Goal: Task Accomplishment & Management: Manage account settings

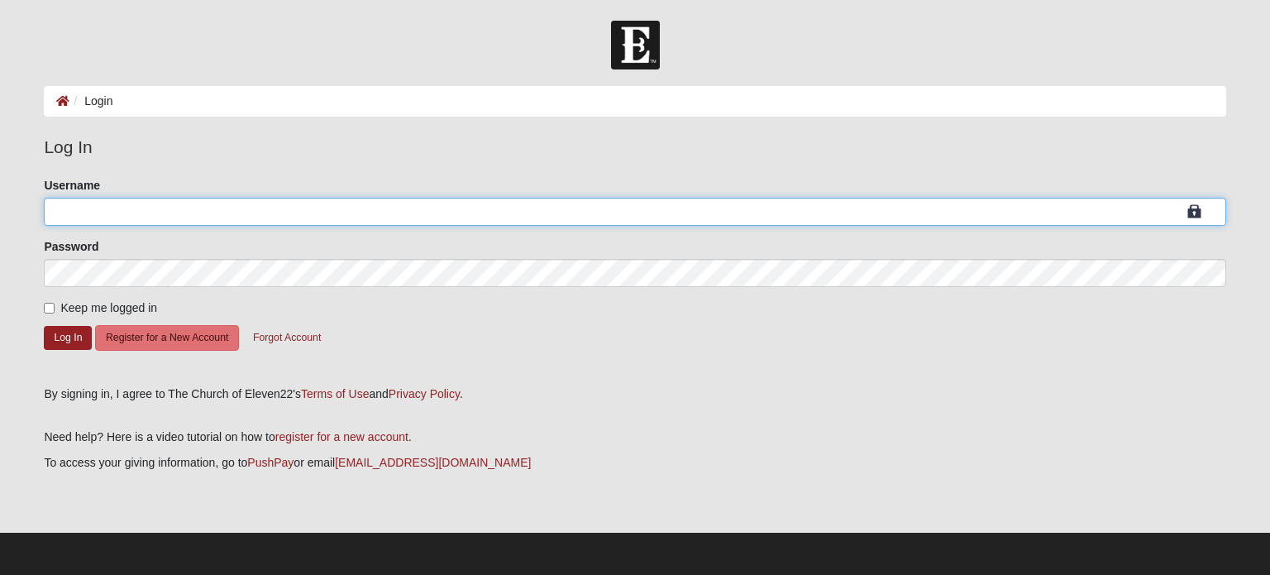
click at [121, 217] on input "Username" at bounding box center [634, 212] width 1181 height 28
type input "[PERSON_NAME]"
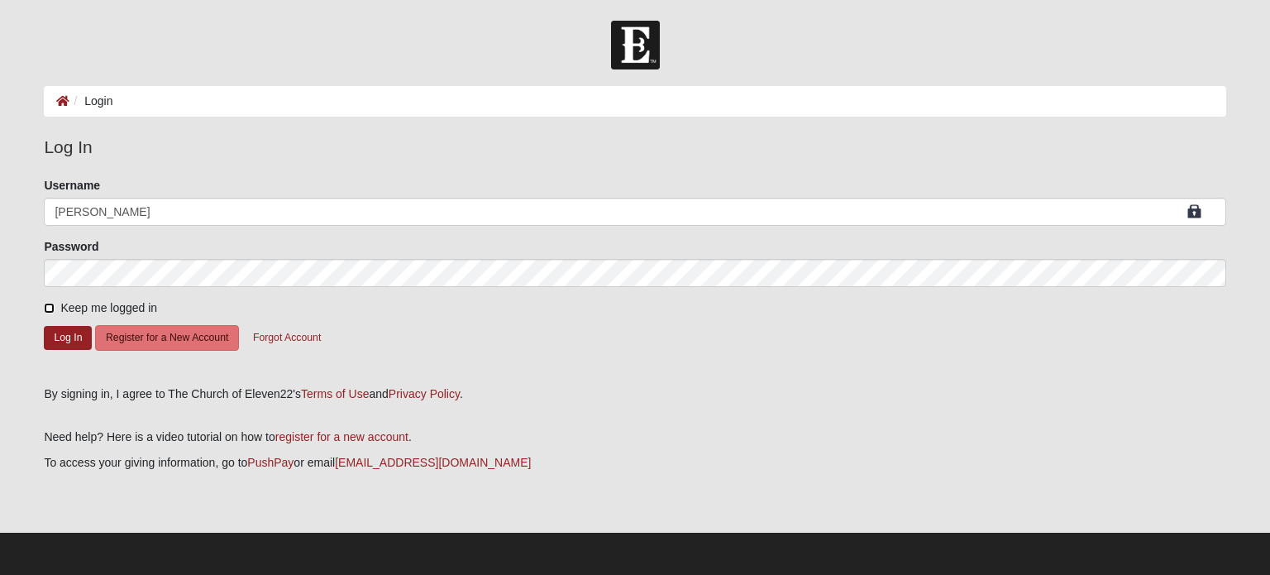
click at [50, 303] on input "Keep me logged in" at bounding box center [49, 308] width 11 height 11
checkbox input "true"
click at [60, 327] on button "Log In" at bounding box center [68, 338] width 48 height 24
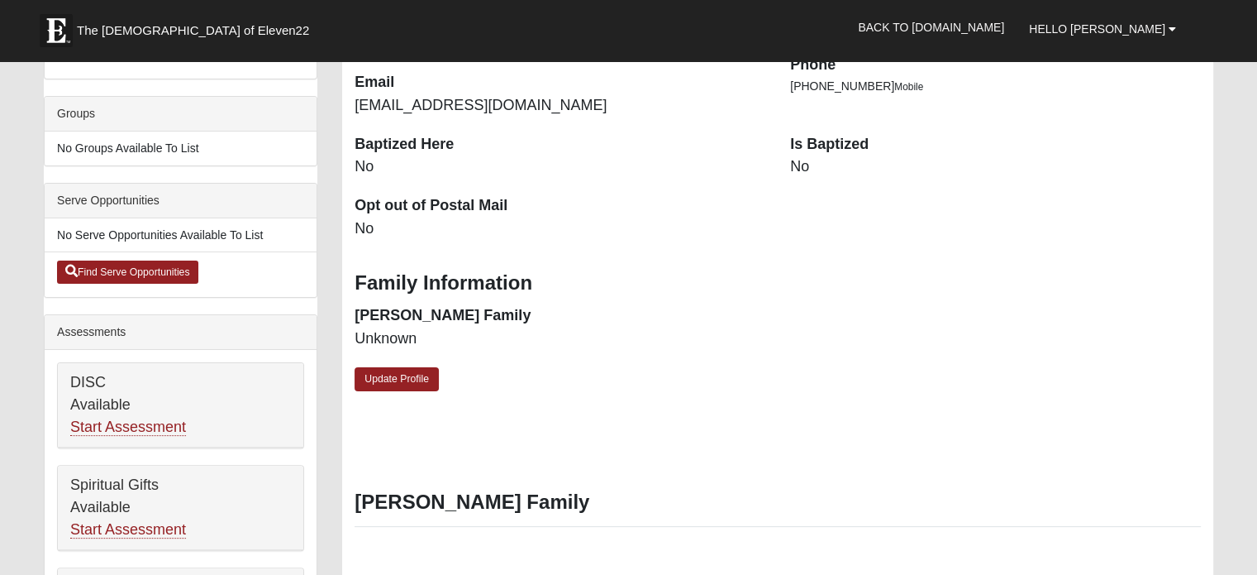
scroll to position [165, 0]
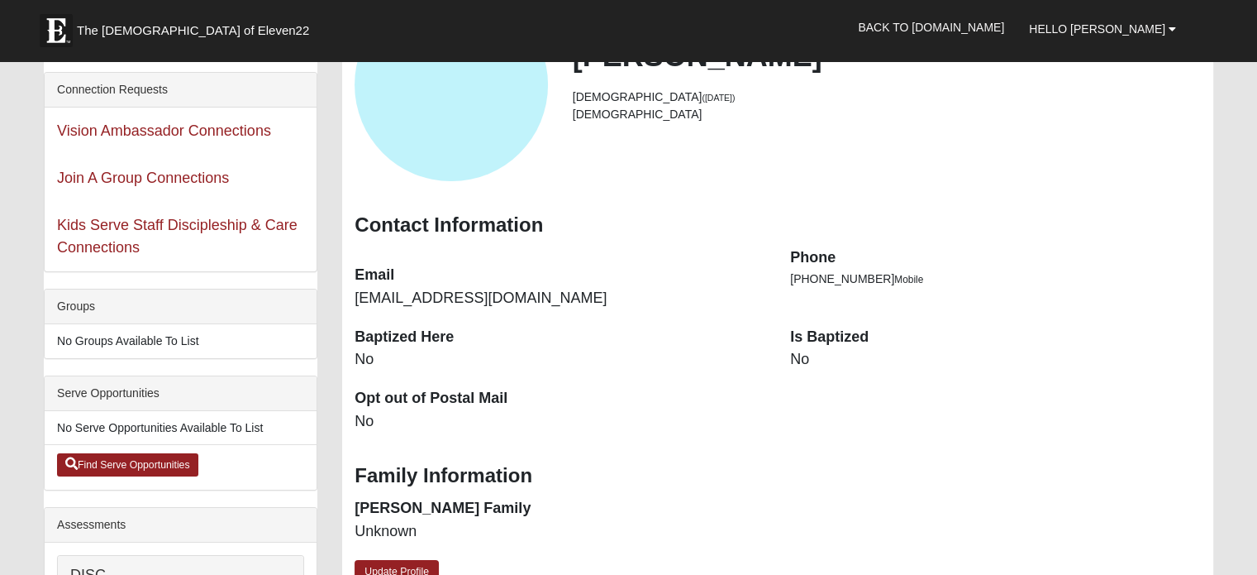
click at [837, 343] on dt "Is Baptized" at bounding box center [995, 337] width 411 height 21
click at [794, 359] on dd "No" at bounding box center [995, 359] width 411 height 21
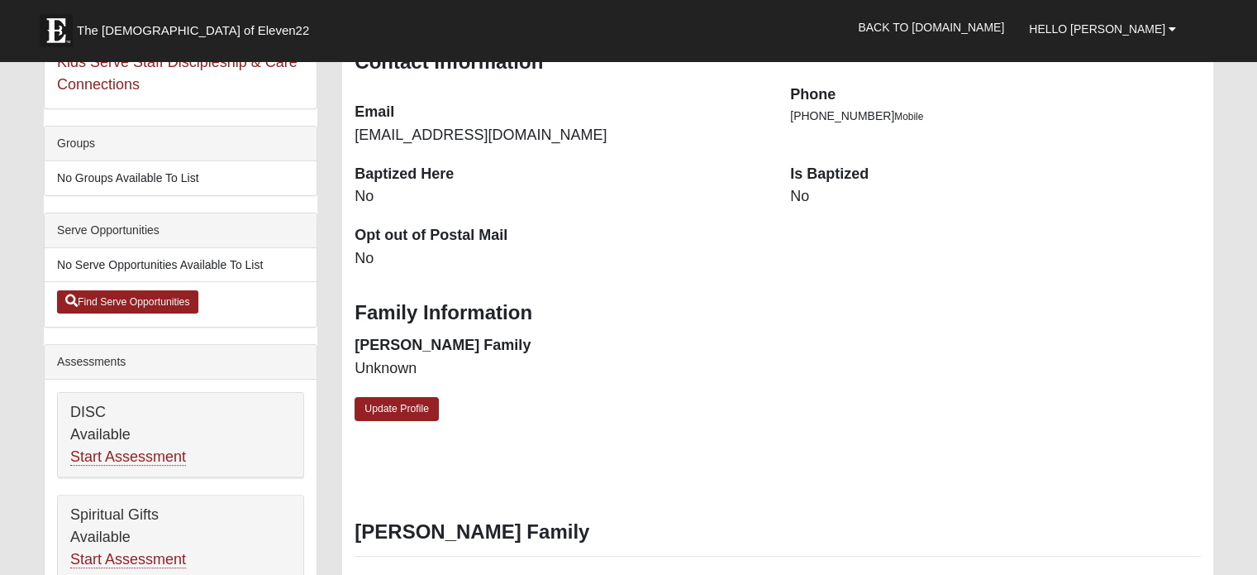
scroll to position [331, 0]
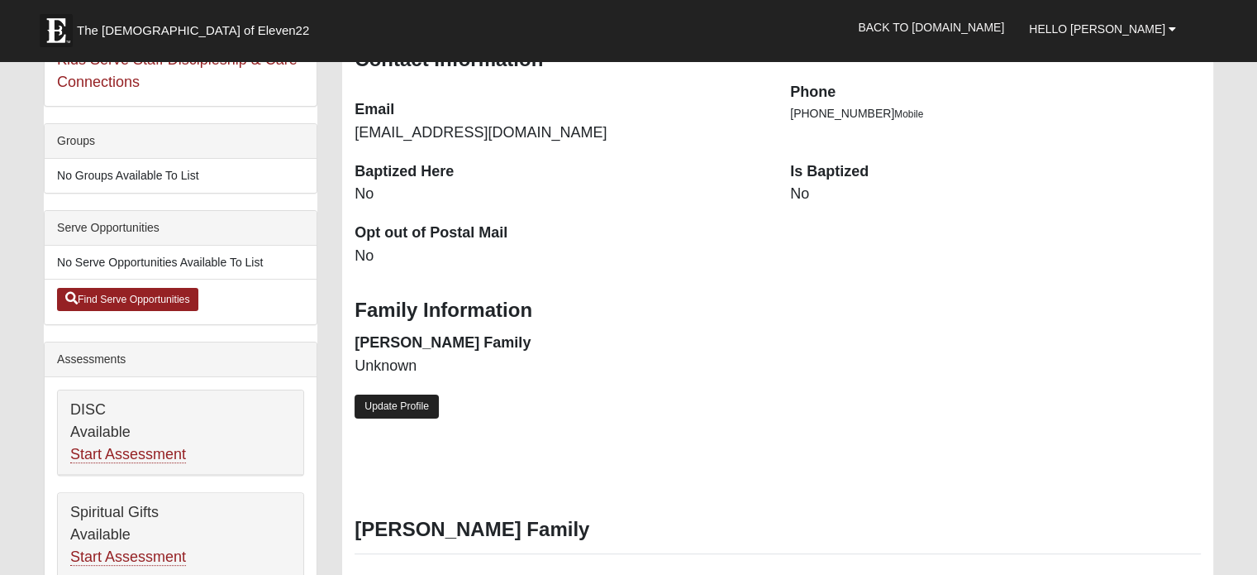
click at [407, 401] on link "Update Profile" at bounding box center [397, 406] width 84 height 24
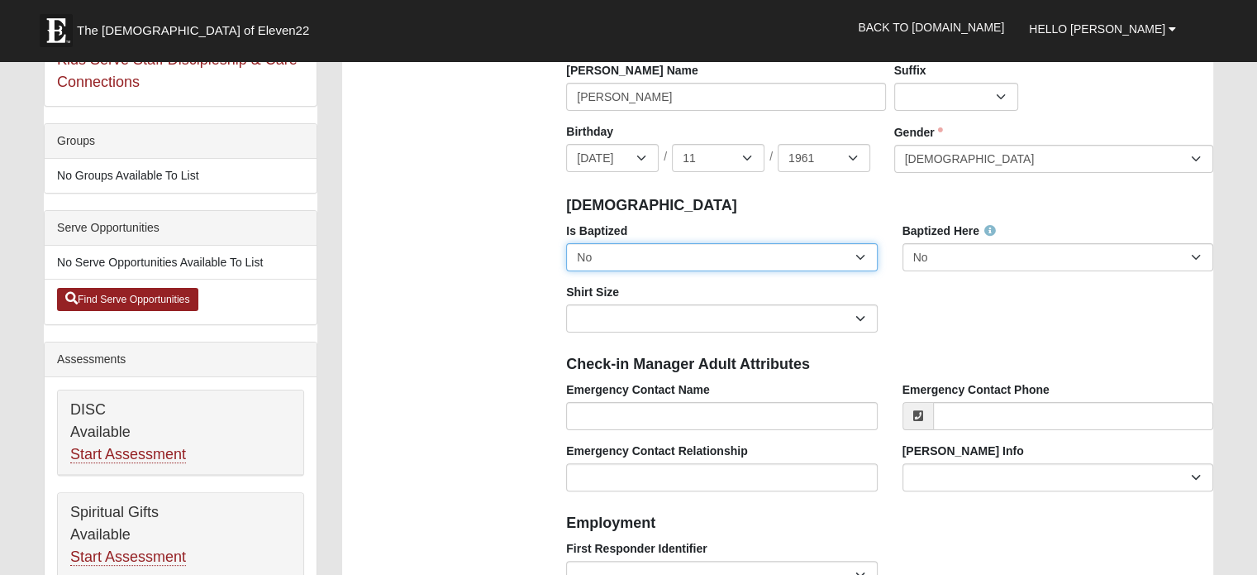
click at [861, 257] on select "No Yes" at bounding box center [721, 257] width 311 height 28
select select "True"
click at [566, 243] on select "No Yes" at bounding box center [721, 257] width 311 height 28
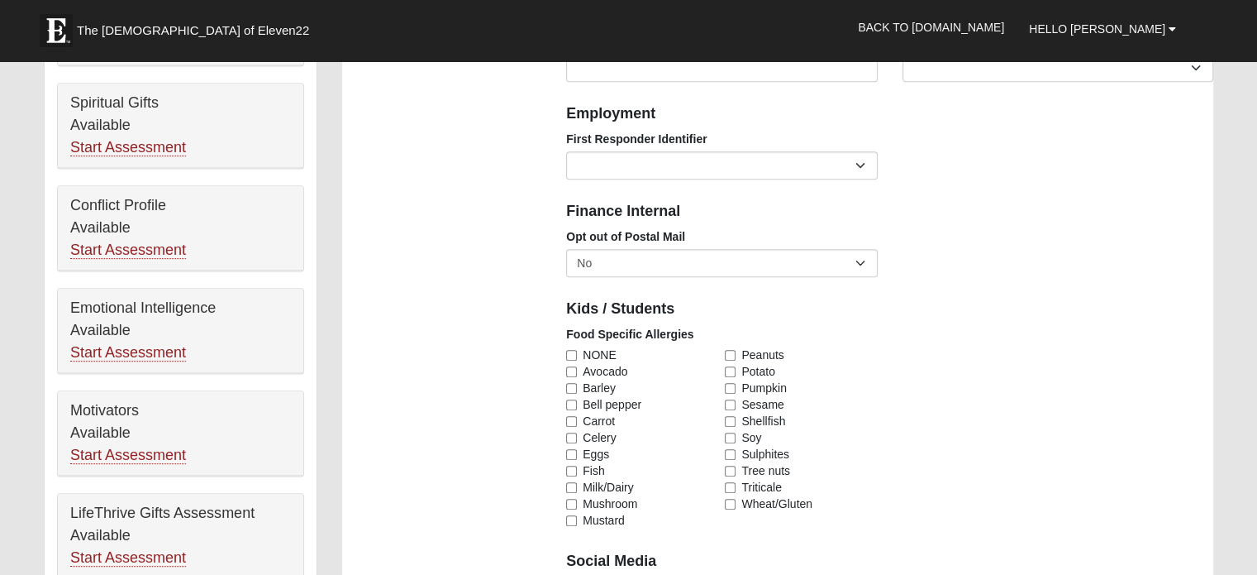
scroll to position [744, 0]
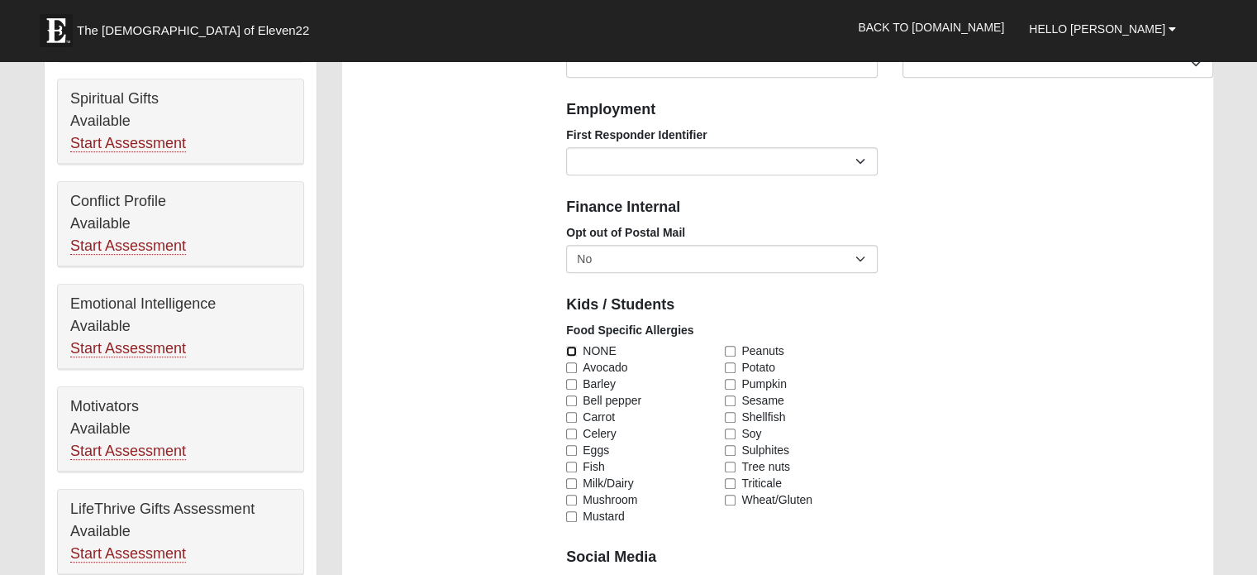
click at [571, 348] on input "NONE" at bounding box center [571, 351] width 11 height 11
click at [567, 346] on input "NONE" at bounding box center [571, 351] width 11 height 11
checkbox input "false"
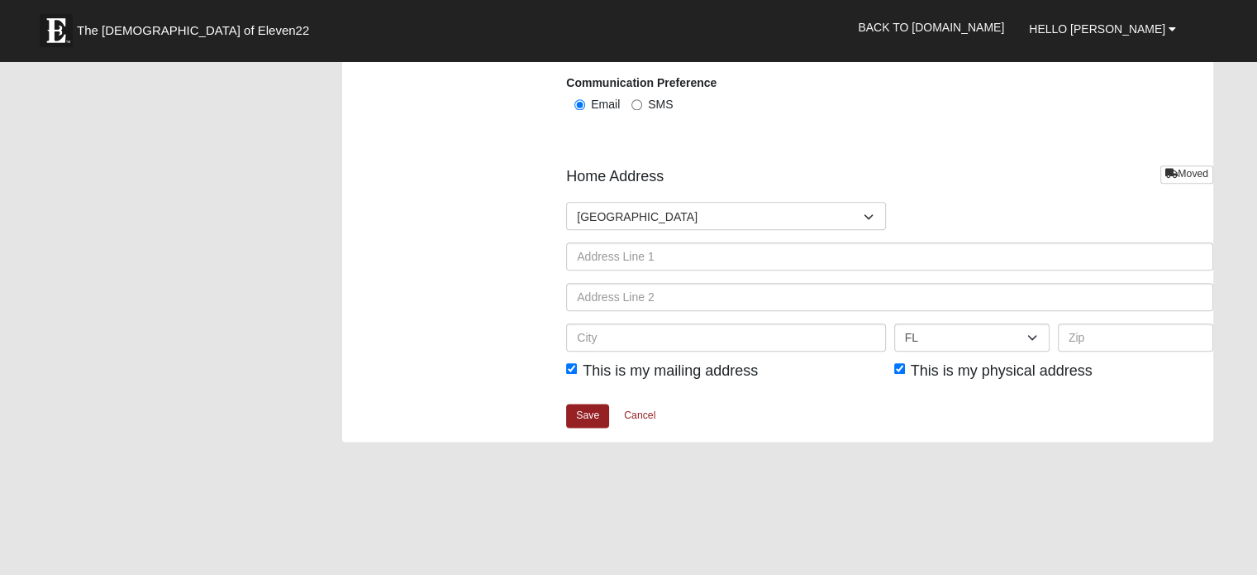
scroll to position [1984, 0]
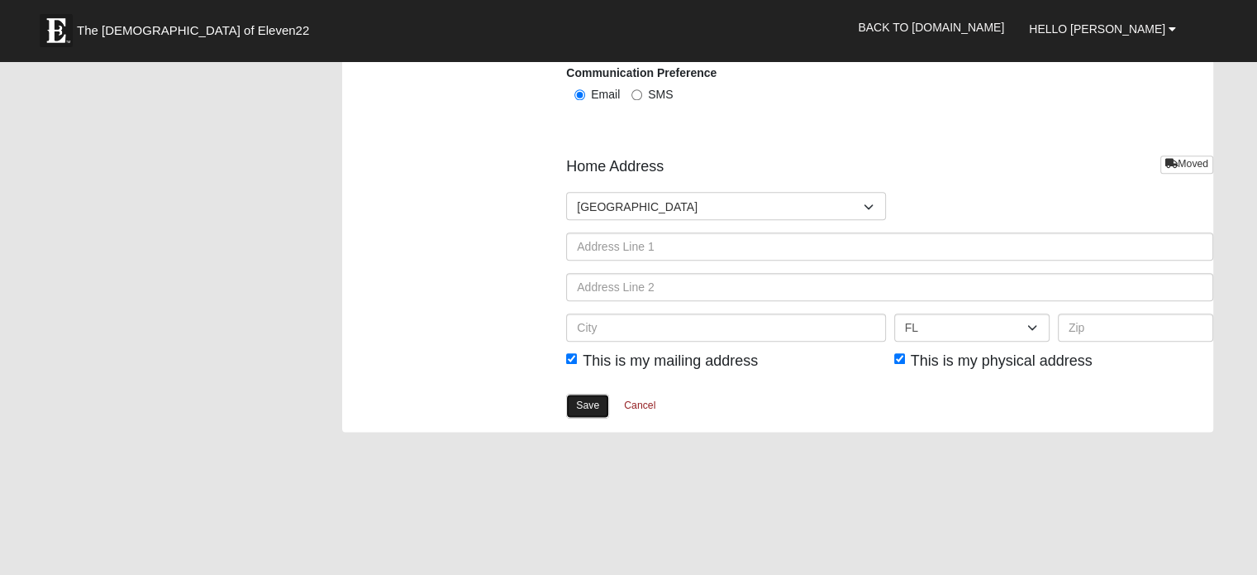
click at [584, 402] on link "Save" at bounding box center [587, 405] width 43 height 24
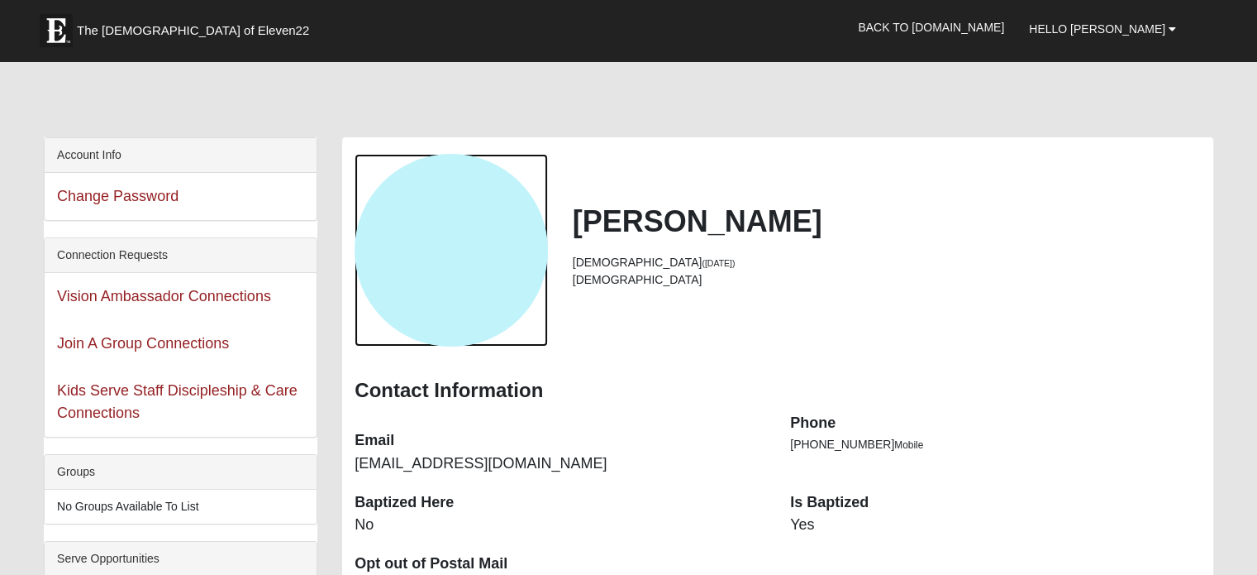
click at [458, 239] on div "View Fullsize Photo" at bounding box center [451, 250] width 193 height 193
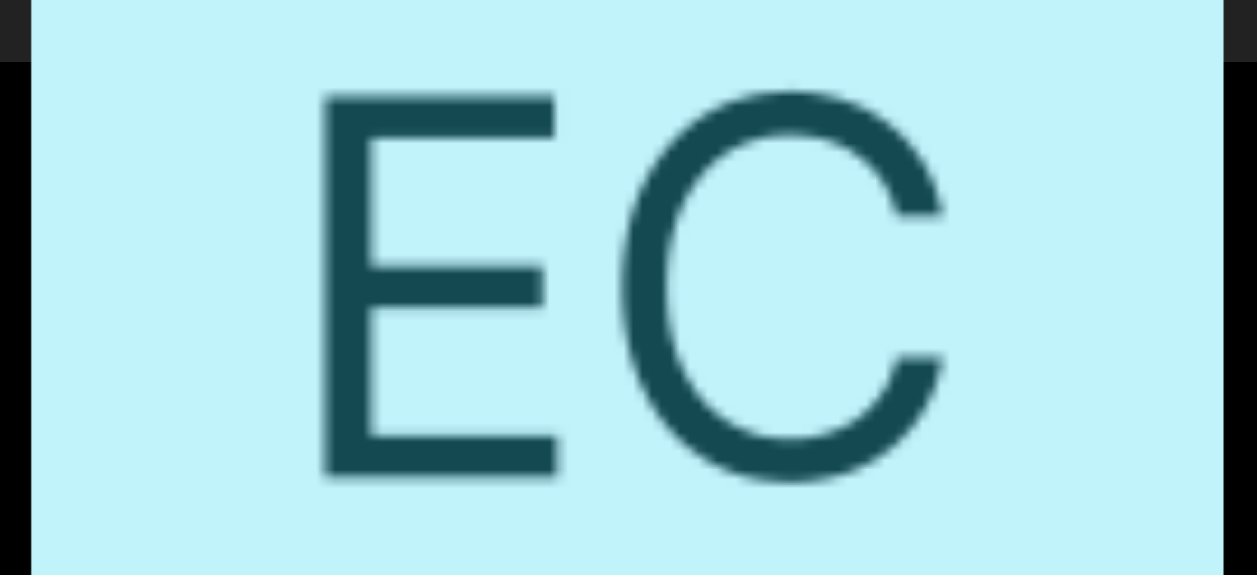
click at [458, 239] on div "View Fullsize Photo" at bounding box center [628, 287] width 1194 height 1194
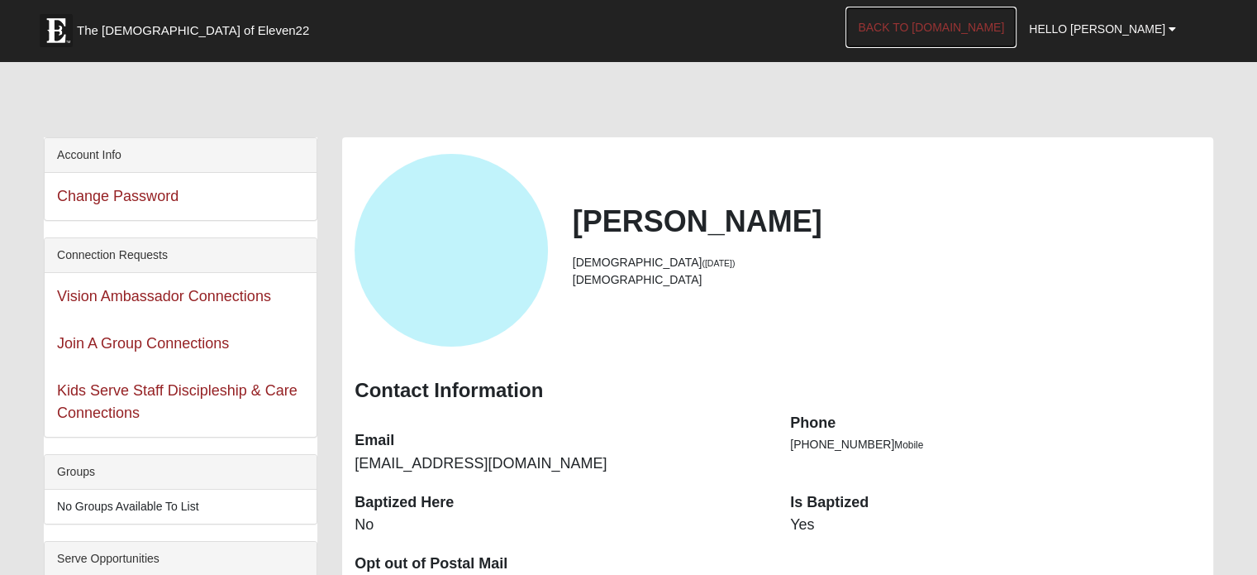
click at [970, 29] on link "Back to COE22.com" at bounding box center [931, 27] width 171 height 41
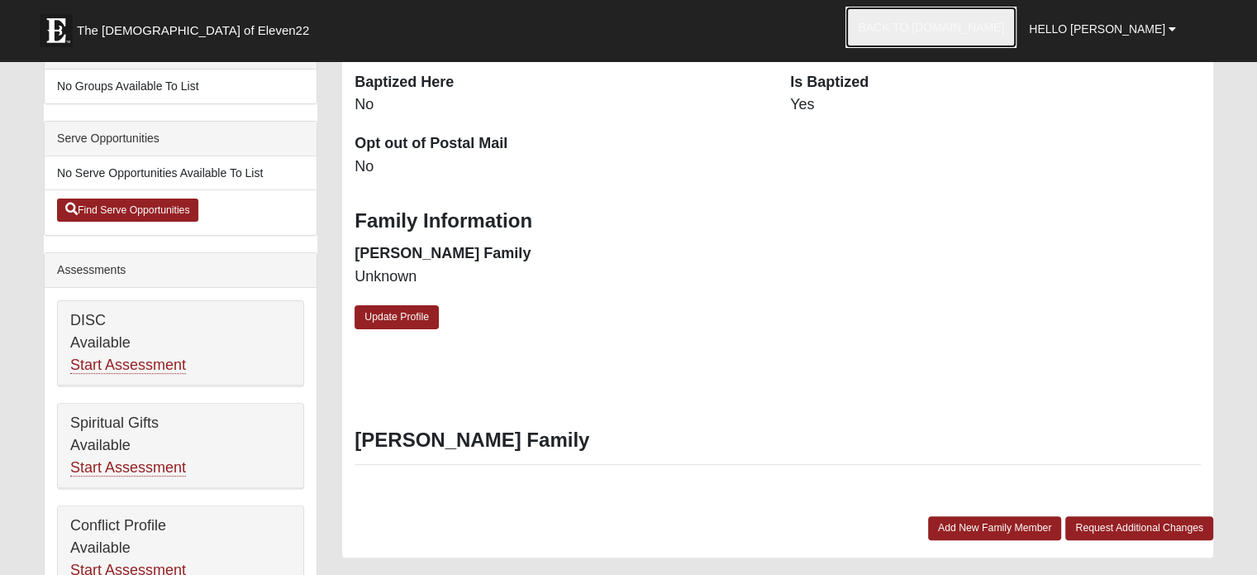
scroll to position [413, 0]
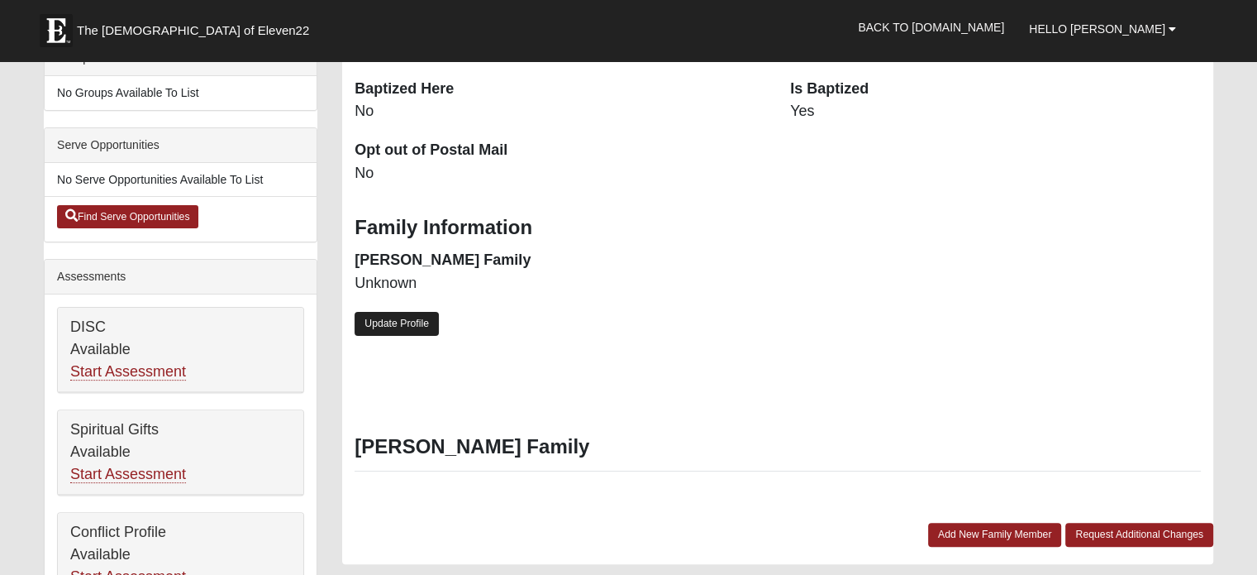
click at [370, 328] on link "Update Profile" at bounding box center [397, 324] width 84 height 24
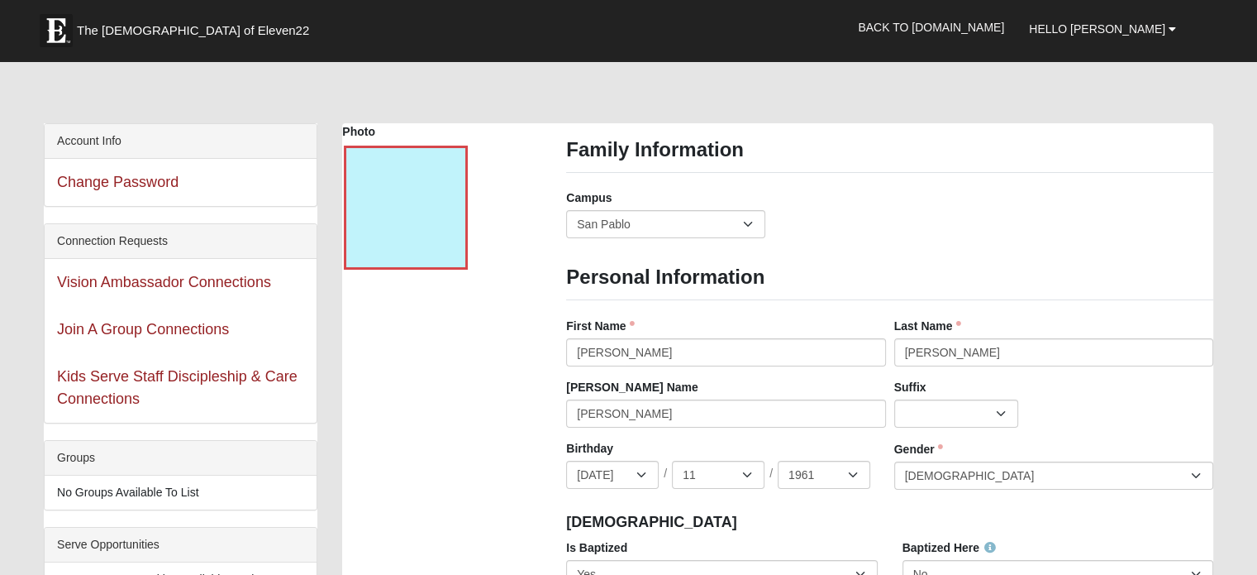
scroll to position [0, 0]
